Goal: Entertainment & Leisure: Consume media (video, audio)

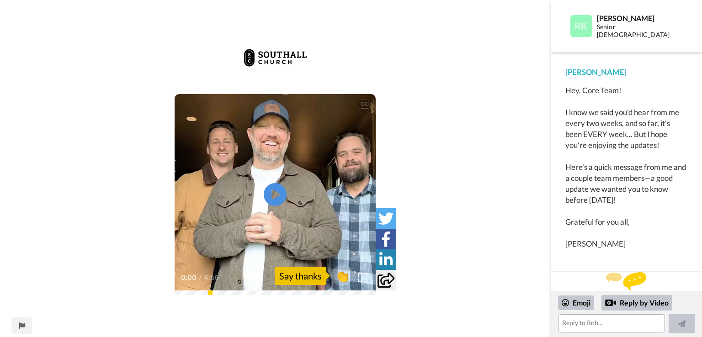
scroll to position [5, 0]
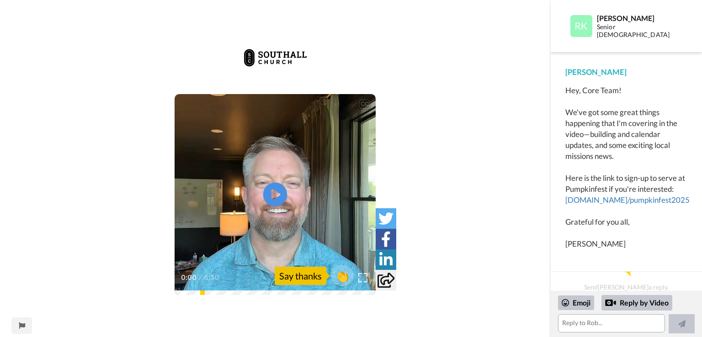
click at [274, 192] on icon "Play/Pause" at bounding box center [275, 194] width 24 height 43
click at [221, 289] on div "0:56 / 6:30" at bounding box center [275, 280] width 201 height 19
click at [272, 193] on icon "Play/Pause" at bounding box center [275, 194] width 24 height 43
click at [500, 172] on div "CC Play/Pause respond in worship as the 24 elders and the four creatures as all…" at bounding box center [275, 175] width 551 height 270
